Goal: Task Accomplishment & Management: Use online tool/utility

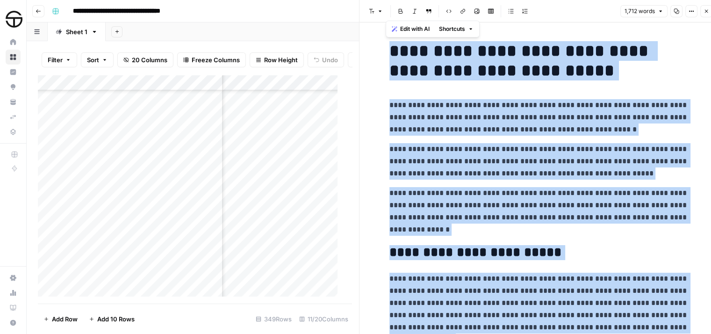
click at [707, 12] on icon "button" at bounding box center [706, 11] width 6 height 6
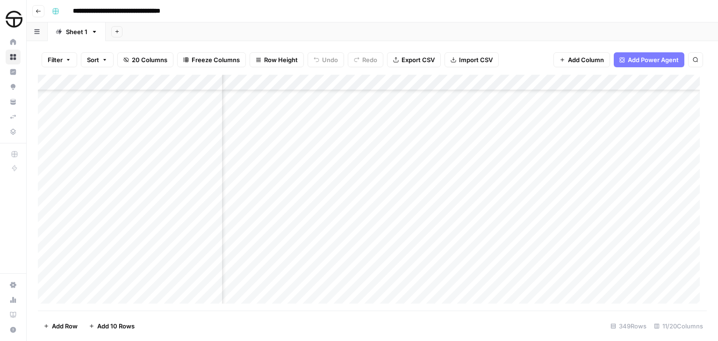
scroll to position [5160, 0]
click at [269, 181] on div "Add Column" at bounding box center [372, 193] width 669 height 236
click at [308, 179] on div "Add Column" at bounding box center [372, 193] width 669 height 236
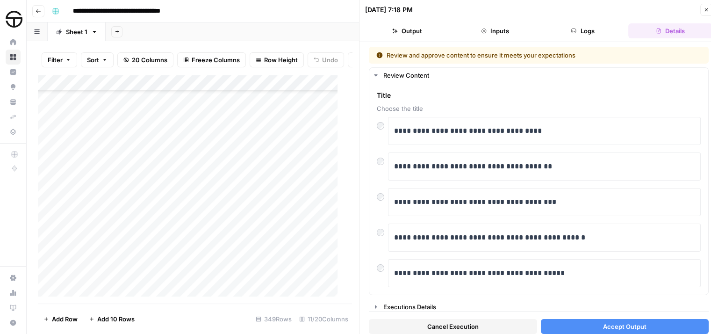
click at [579, 322] on button "Accept Output" at bounding box center [625, 326] width 168 height 15
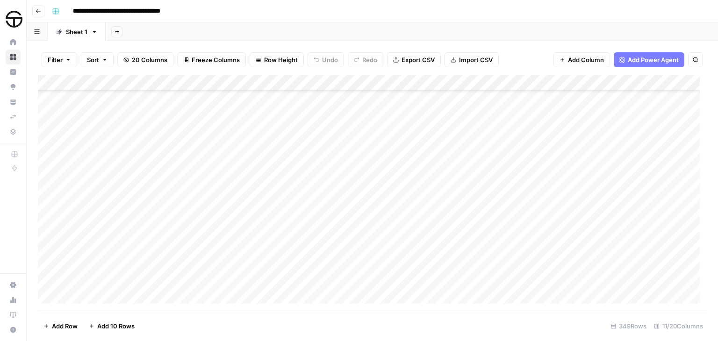
scroll to position [5347, 0]
click at [266, 279] on div "Add Column" at bounding box center [372, 193] width 669 height 236
click at [306, 280] on div "Add Column" at bounding box center [372, 193] width 669 height 236
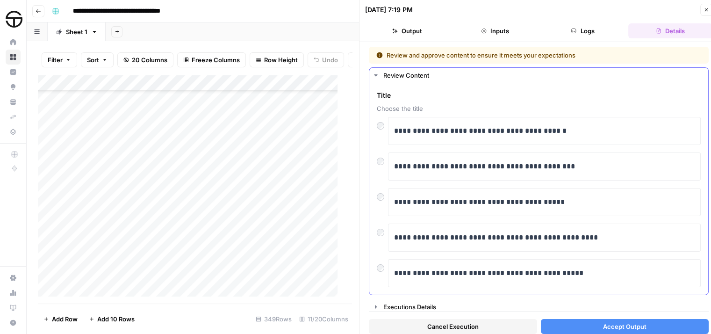
click at [624, 323] on span "Accept Output" at bounding box center [624, 326] width 43 height 9
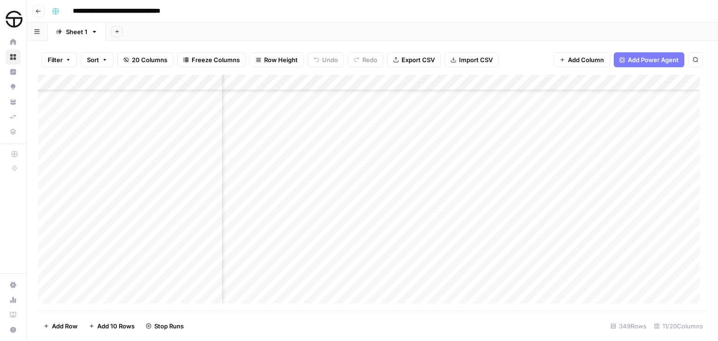
scroll to position [5067, 277]
click at [588, 225] on div "Add Column" at bounding box center [372, 193] width 669 height 236
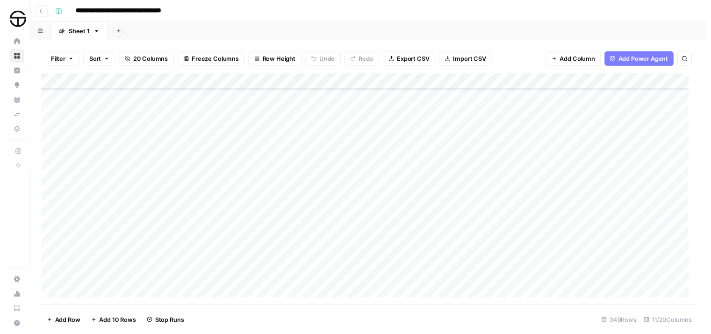
scroll to position [5347, 0]
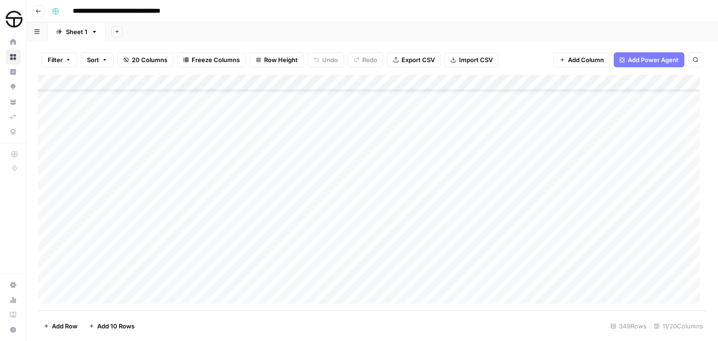
click at [470, 281] on div "Add Column" at bounding box center [372, 193] width 669 height 236
click at [469, 279] on div "Add Column" at bounding box center [372, 193] width 669 height 236
click at [394, 278] on div "Add Column" at bounding box center [372, 193] width 669 height 236
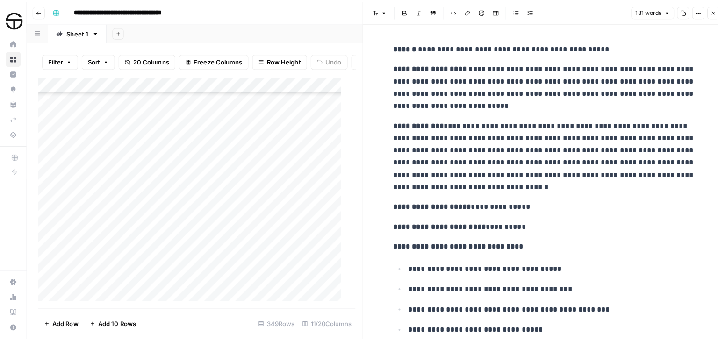
scroll to position [187, 0]
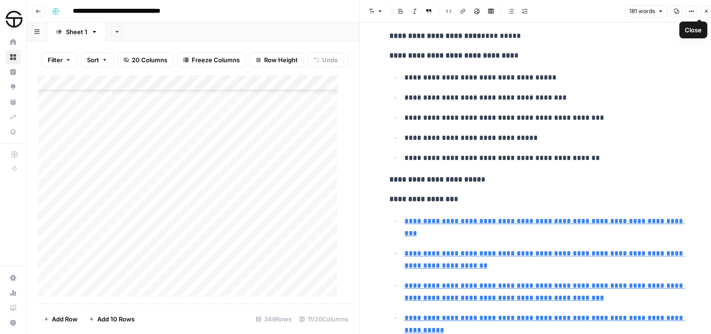
click at [704, 12] on icon "button" at bounding box center [706, 11] width 6 height 6
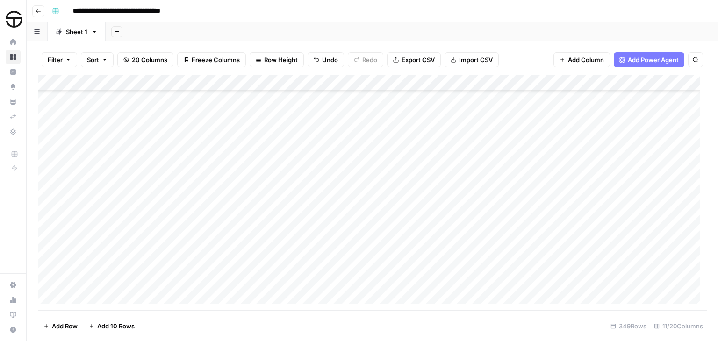
click at [469, 279] on div "Add Column" at bounding box center [372, 193] width 669 height 236
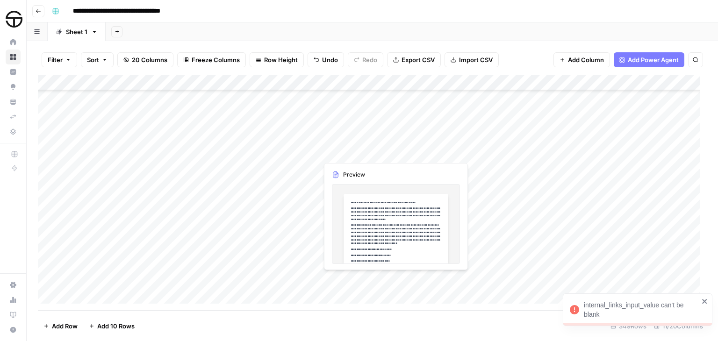
click at [371, 282] on div "Add Column" at bounding box center [372, 193] width 669 height 236
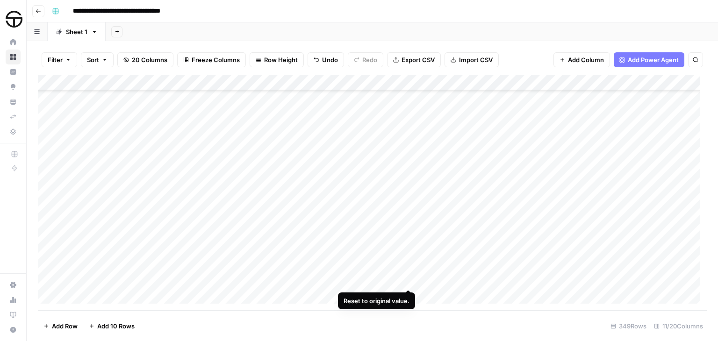
click at [409, 279] on div "Add Column" at bounding box center [372, 193] width 669 height 236
click at [472, 280] on div "Add Column" at bounding box center [372, 193] width 669 height 236
click at [404, 277] on div "Add Column" at bounding box center [372, 193] width 669 height 236
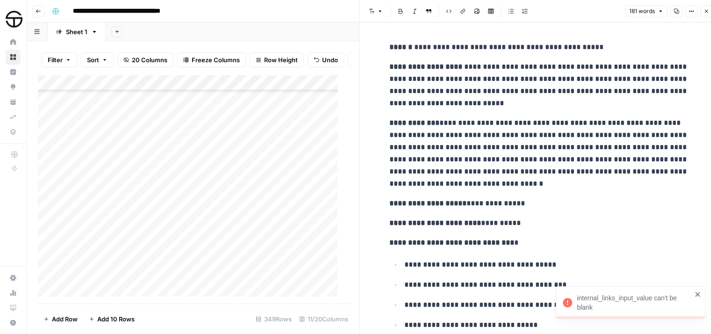
click at [575, 125] on p "**********" at bounding box center [538, 153] width 299 height 73
click at [707, 12] on icon "button" at bounding box center [706, 11] width 3 height 3
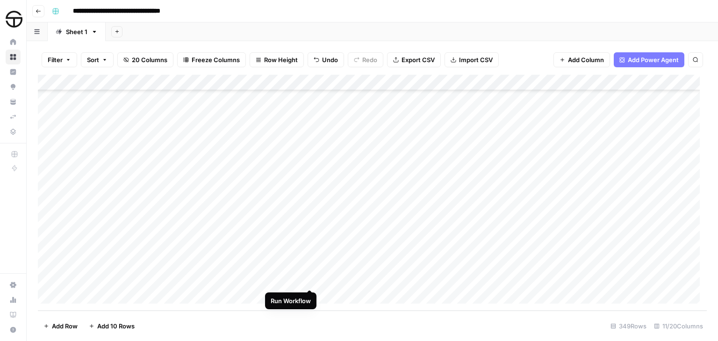
click at [308, 279] on div "Add Column" at bounding box center [372, 193] width 669 height 236
click at [269, 230] on div "Add Column" at bounding box center [372, 193] width 669 height 236
click at [310, 280] on div "Add Column" at bounding box center [372, 193] width 669 height 236
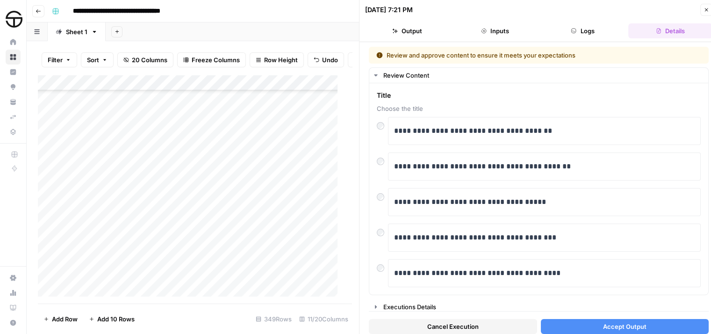
click at [606, 324] on span "Accept Output" at bounding box center [624, 326] width 43 height 9
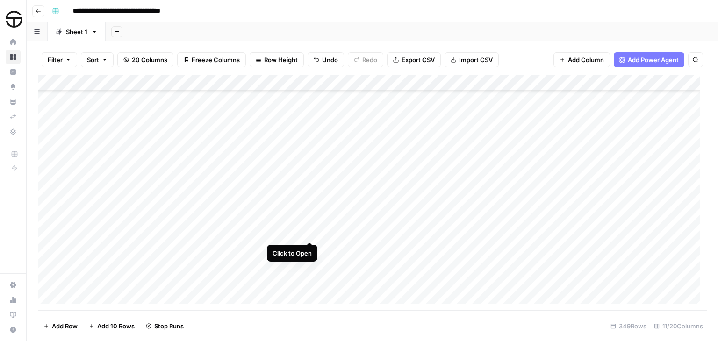
click at [308, 234] on div "Add Column" at bounding box center [372, 193] width 669 height 236
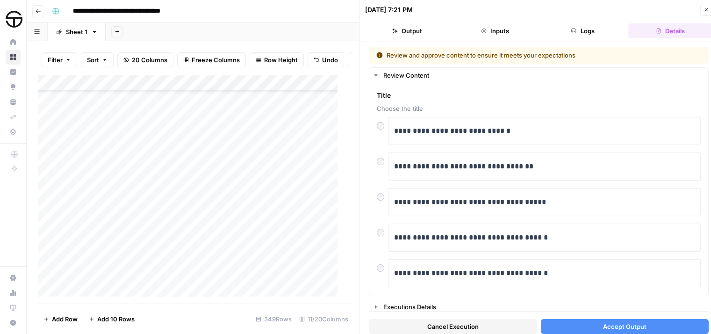
click at [580, 327] on button "Accept Output" at bounding box center [625, 326] width 168 height 15
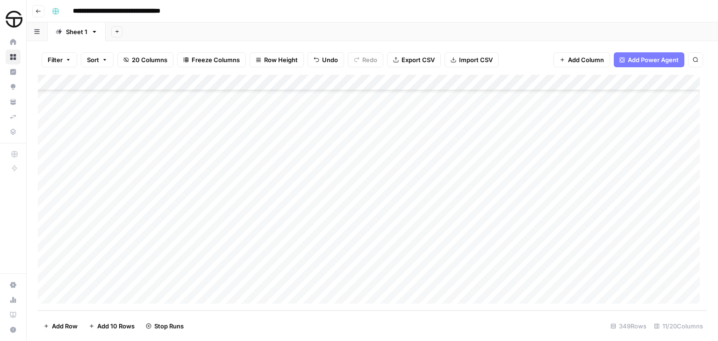
click at [471, 279] on div "Add Column" at bounding box center [372, 193] width 669 height 236
